Goal: Task Accomplishment & Management: Manage account settings

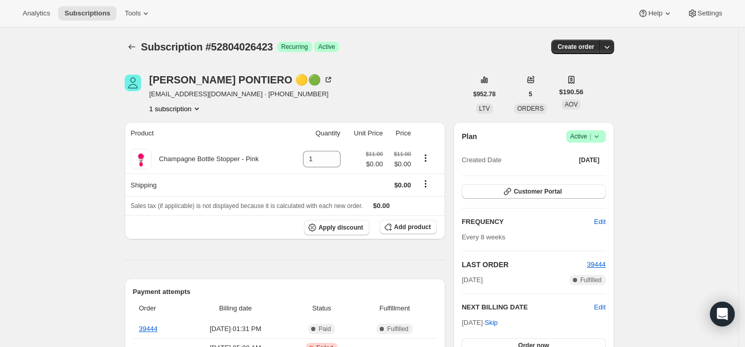
click at [601, 132] on icon at bounding box center [596, 136] width 10 height 10
click at [584, 170] on span "Cancel subscription" at bounding box center [589, 174] width 58 height 8
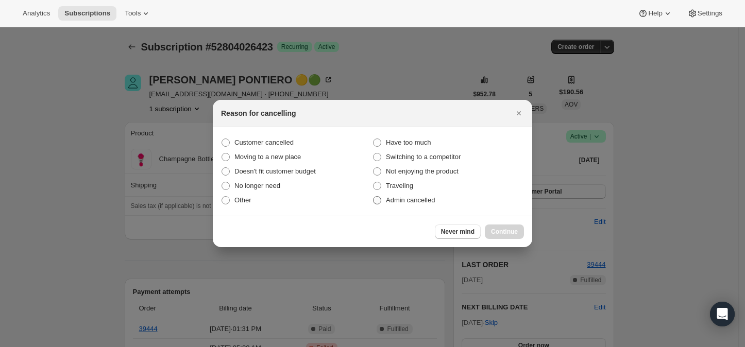
click at [376, 199] on span ":rbl:" at bounding box center [377, 200] width 8 height 8
click at [373, 197] on input "Admin cancelled" at bounding box center [373, 196] width 1 height 1
radio input "true"
click at [509, 233] on span "Continue" at bounding box center [504, 232] width 27 height 8
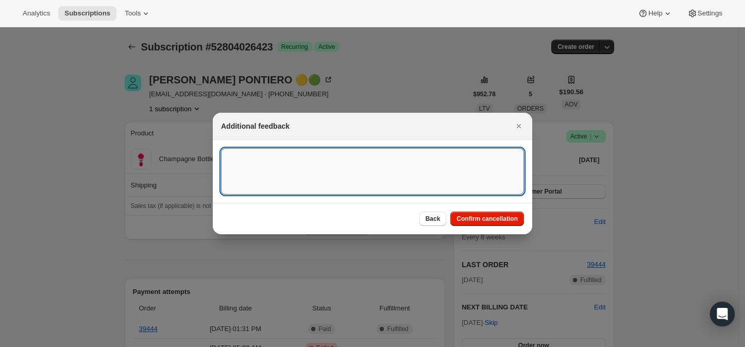
click at [237, 162] on textarea ":rbl:" at bounding box center [372, 171] width 303 height 46
paste textarea "Taking a break from drinking:)"
type textarea "Taking a break from drinking:)"
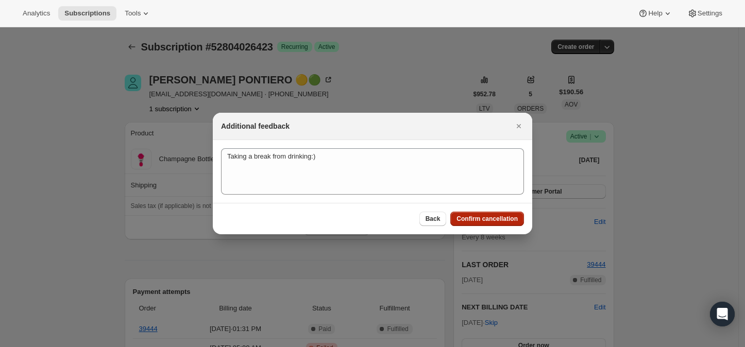
click at [494, 219] on span "Confirm cancellation" at bounding box center [486, 219] width 61 height 8
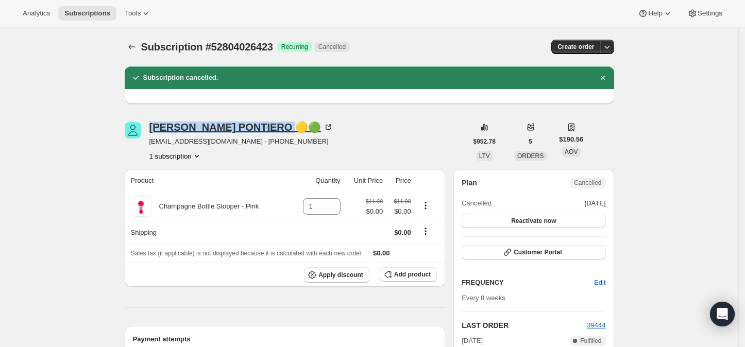
drag, startPoint x: 148, startPoint y: 127, endPoint x: 247, endPoint y: 127, distance: 98.4
click at [247, 127] on div "MARIA PONTIERO 🟡🟢 pontiero.m@yahoo.com · +16053765756 1 subscription" at bounding box center [296, 141] width 342 height 39
copy div "MARIA PONTIERO"
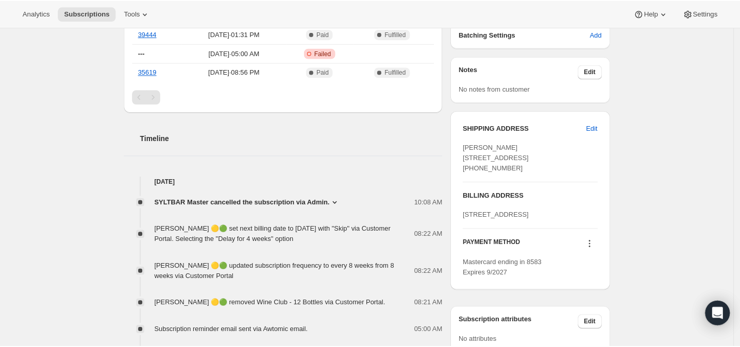
scroll to position [343, 0]
click at [337, 199] on icon at bounding box center [337, 202] width 10 height 10
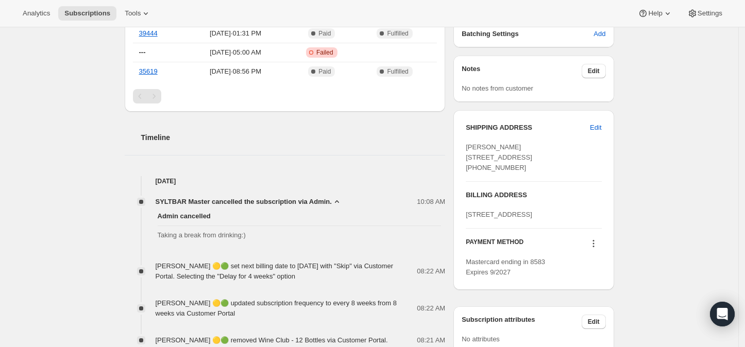
drag, startPoint x: 161, startPoint y: 232, endPoint x: 265, endPoint y: 232, distance: 104.6
click at [265, 232] on span "Taking a break from drinking:)" at bounding box center [300, 235] width 284 height 10
copy span "Taking a break from drinking:)"
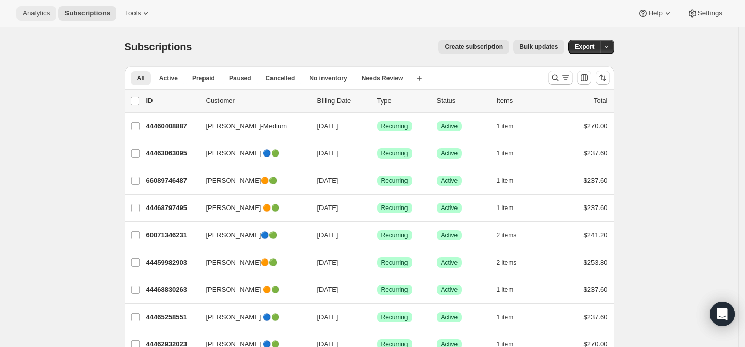
click at [29, 14] on span "Analytics" at bounding box center [36, 13] width 27 height 8
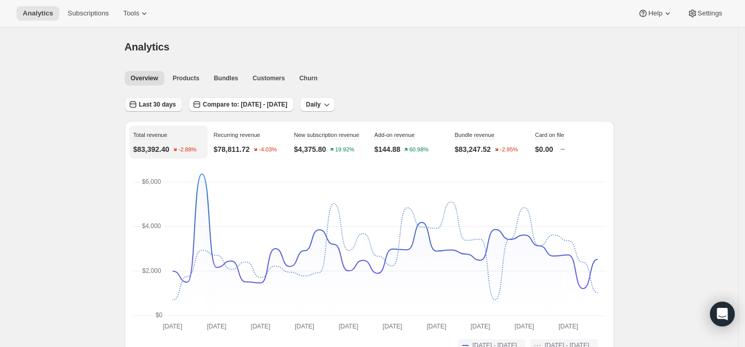
click at [156, 101] on span "Last 30 days" at bounding box center [157, 104] width 37 height 8
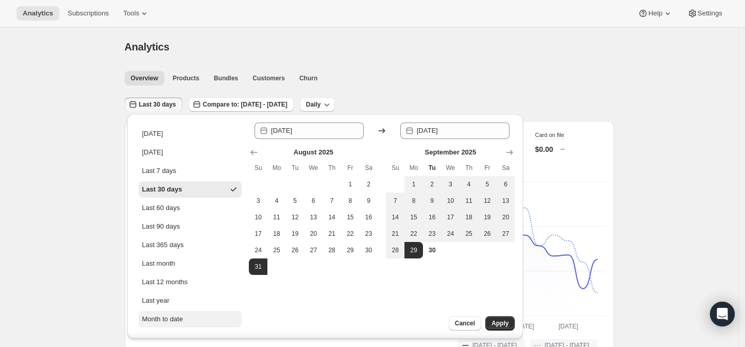
click at [154, 316] on div "Month to date" at bounding box center [162, 319] width 41 height 10
type input "[DATE]"
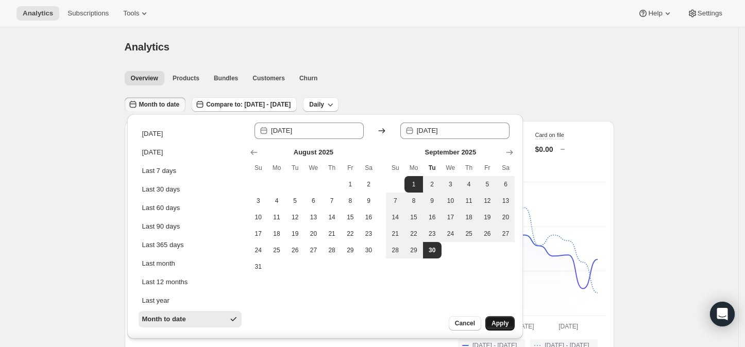
click at [493, 322] on span "Apply" at bounding box center [499, 323] width 17 height 8
